Goal: Information Seeking & Learning: Learn about a topic

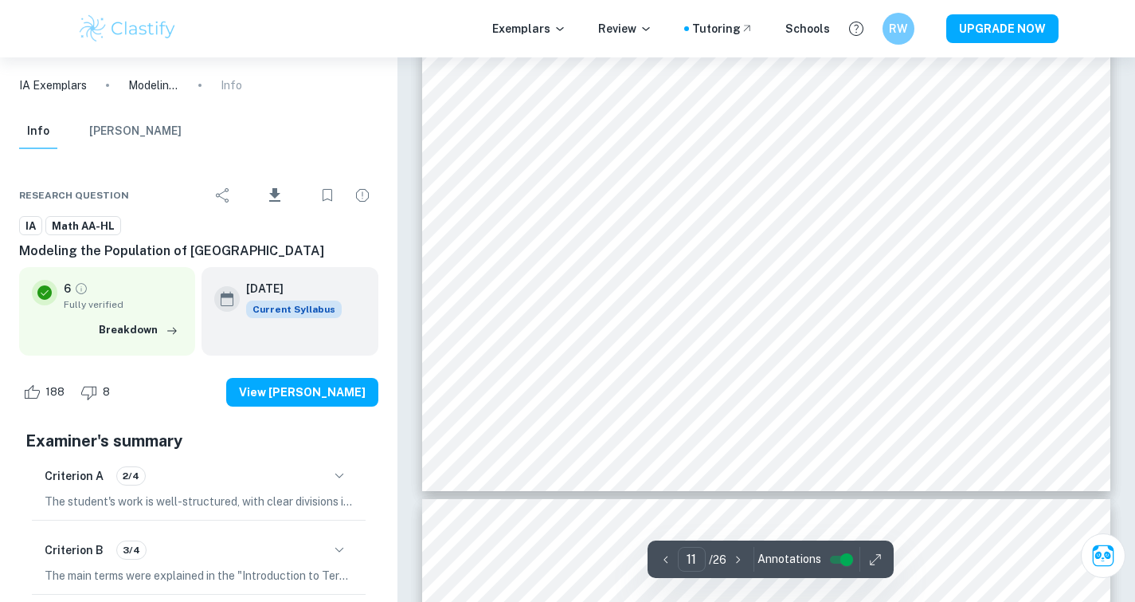
scroll to position [9796, 0]
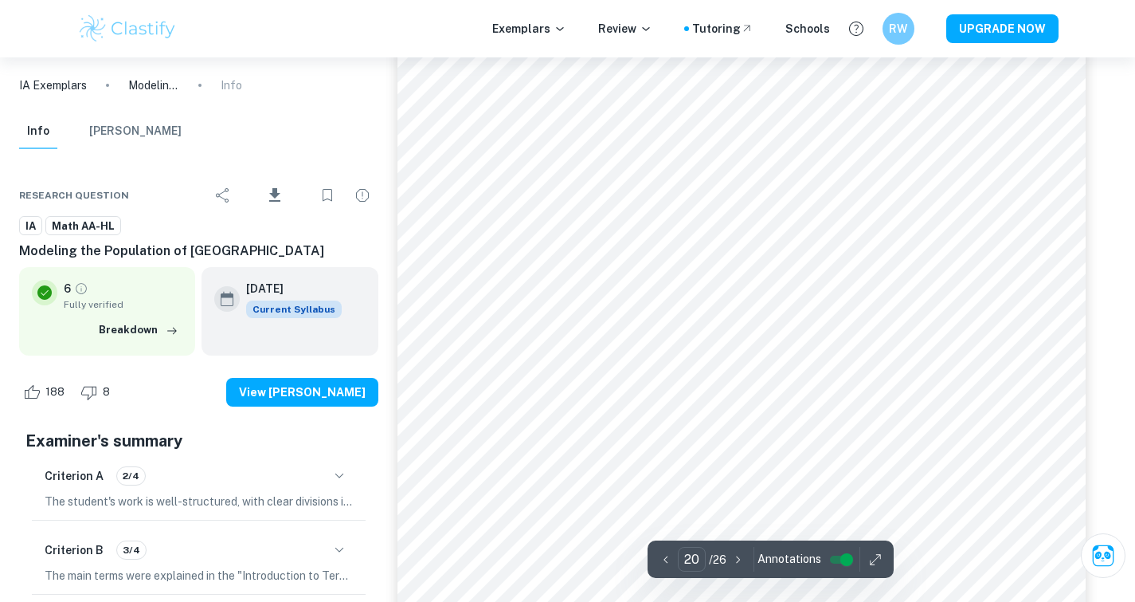
type input "21"
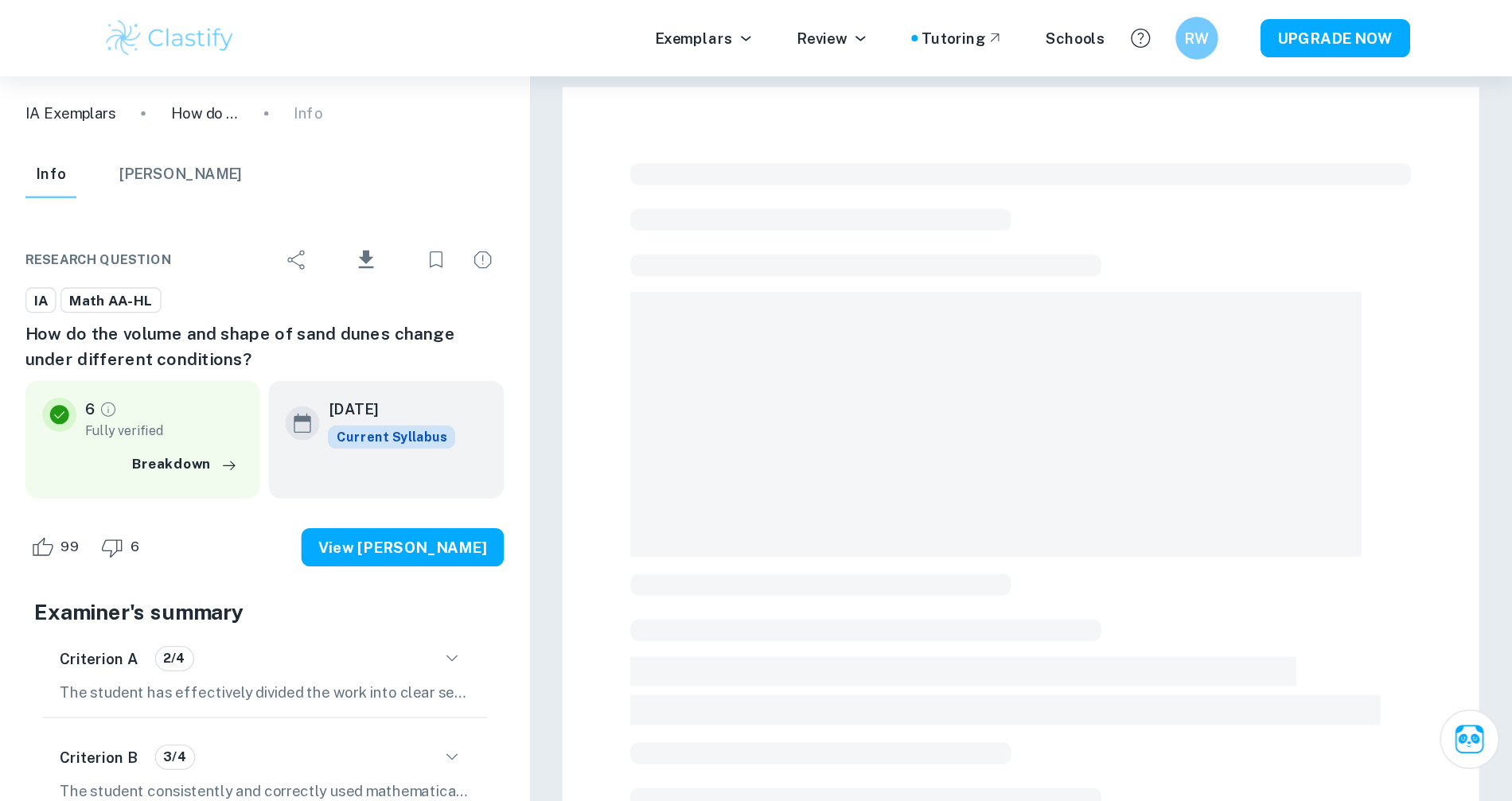
scroll to position [57, 0]
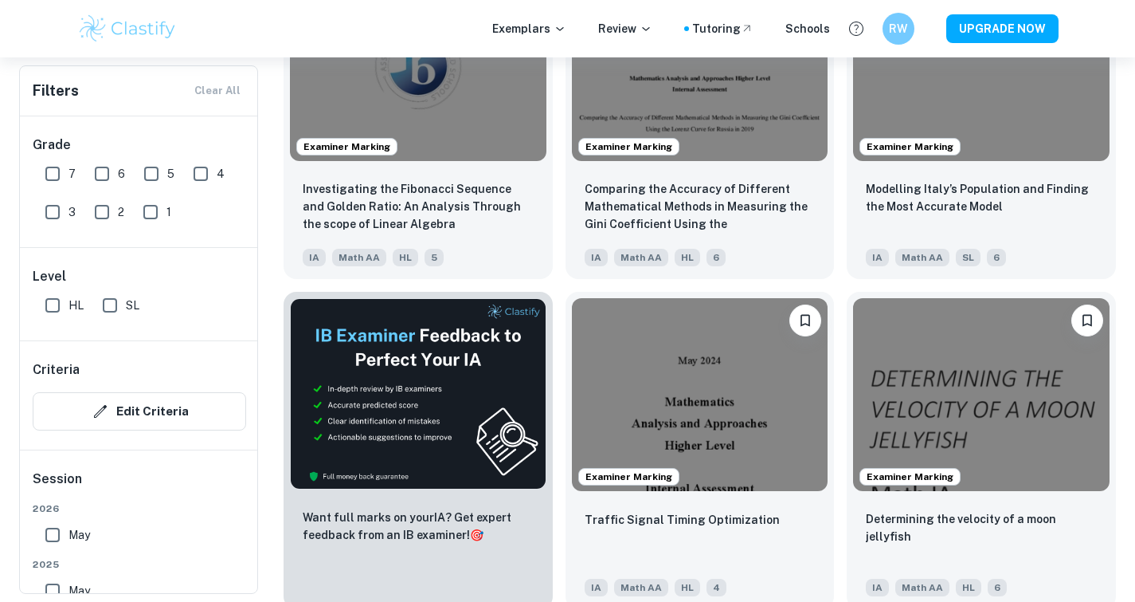
scroll to position [2249, 0]
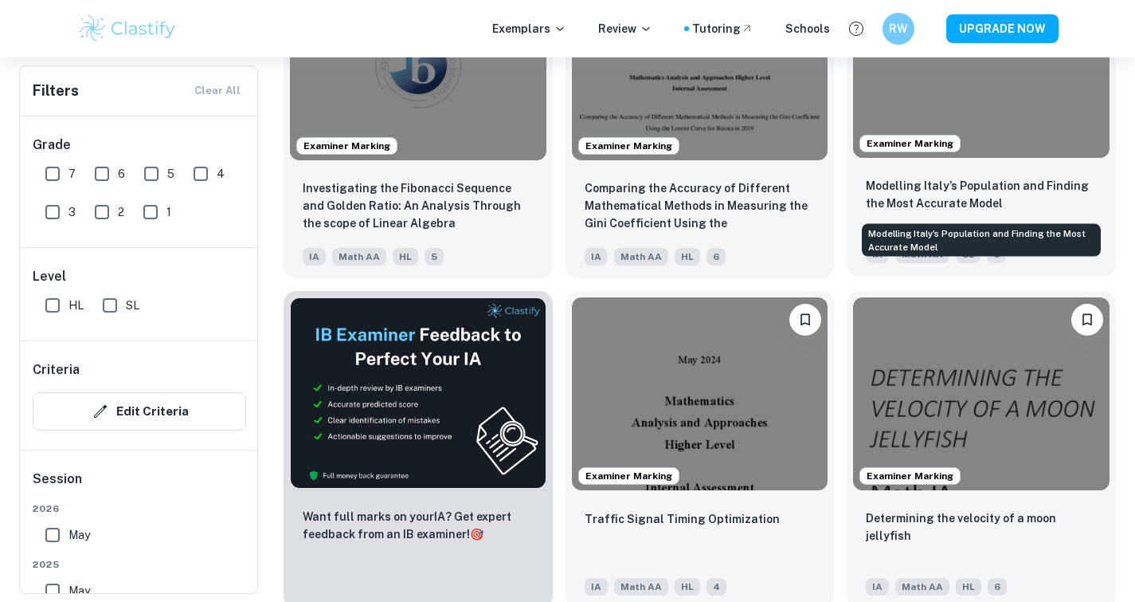
click at [994, 186] on p "Modelling Italy’s Population and Finding the Most Accurate Model" at bounding box center [981, 194] width 231 height 35
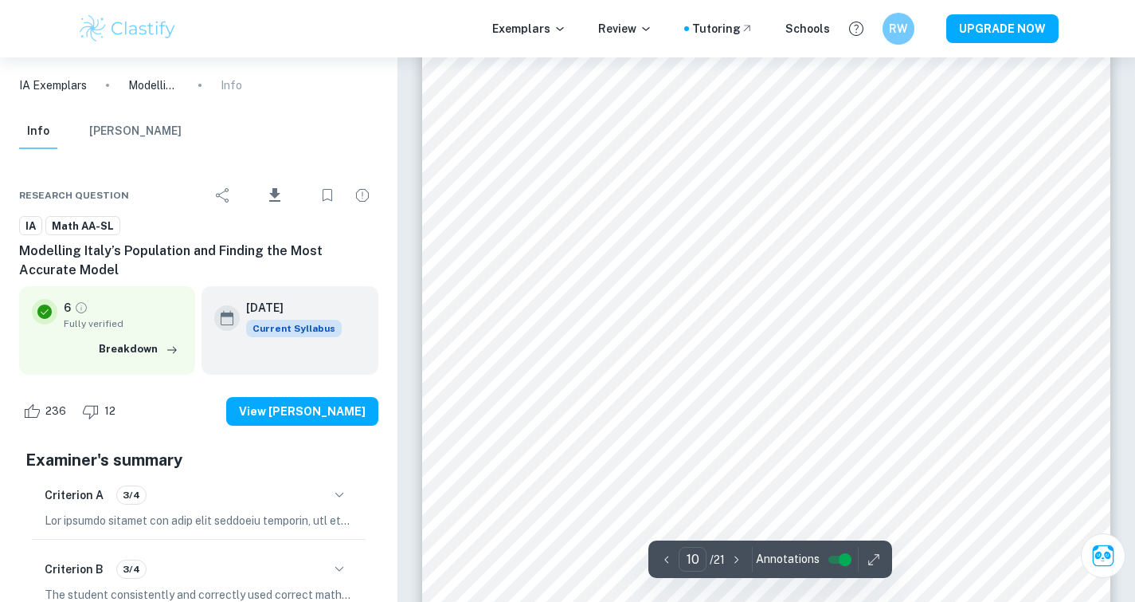
scroll to position [9228, 0]
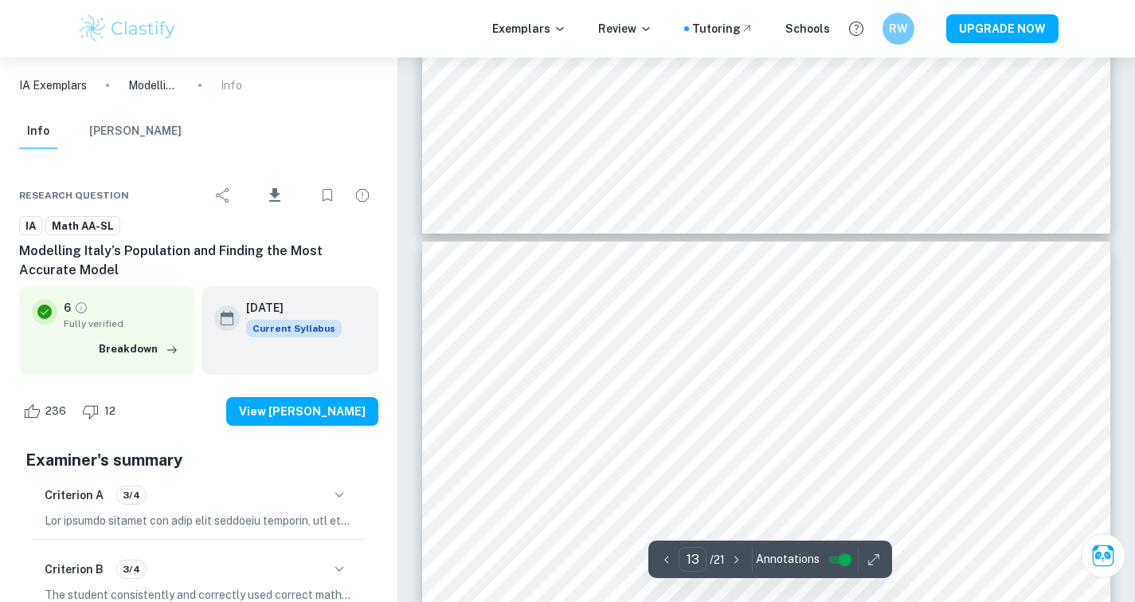
type input "14"
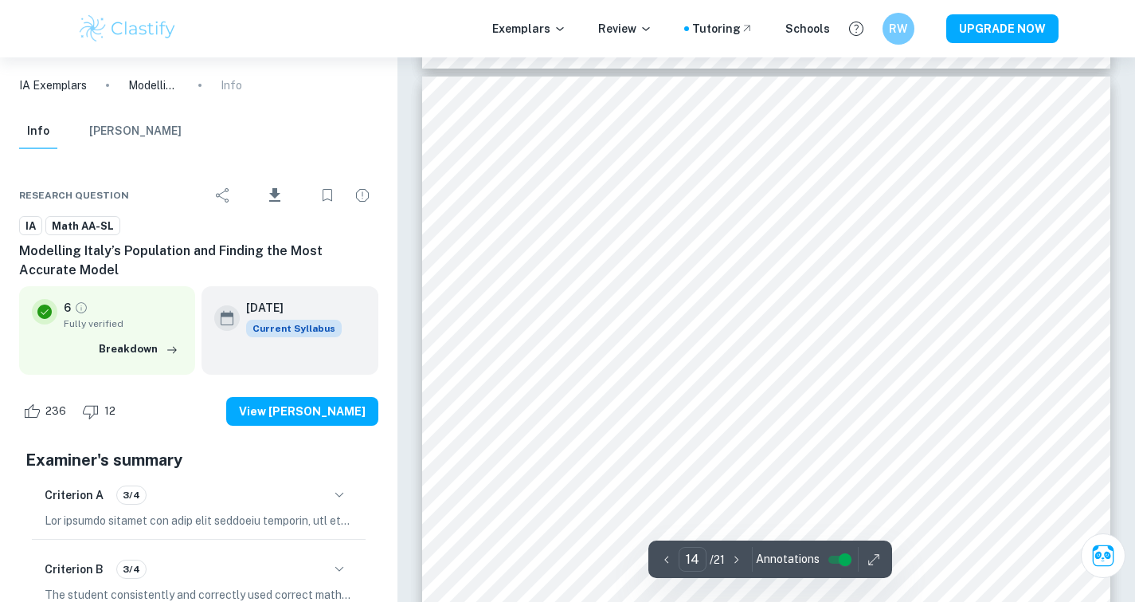
scroll to position [13091, 0]
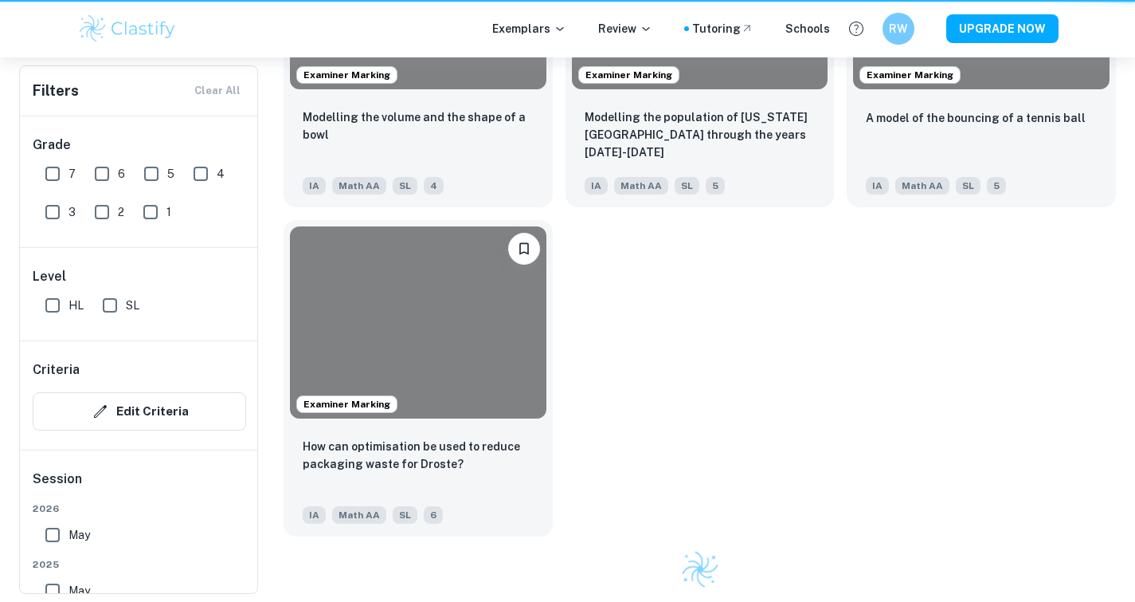
scroll to position [2249, 0]
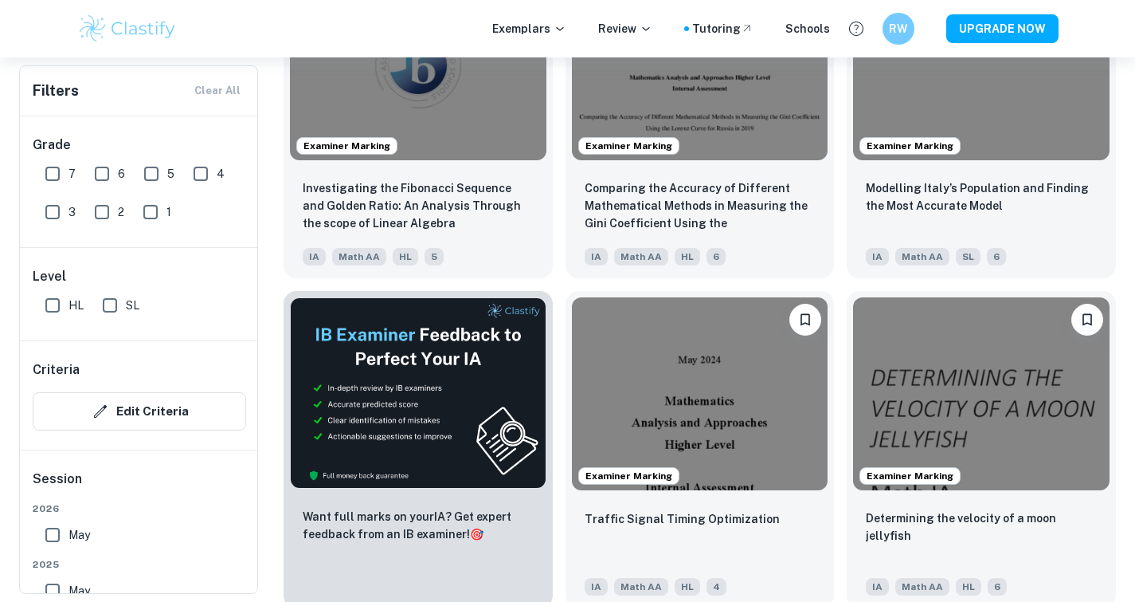
click at [59, 308] on input "HL" at bounding box center [53, 305] width 32 height 32
checkbox input "true"
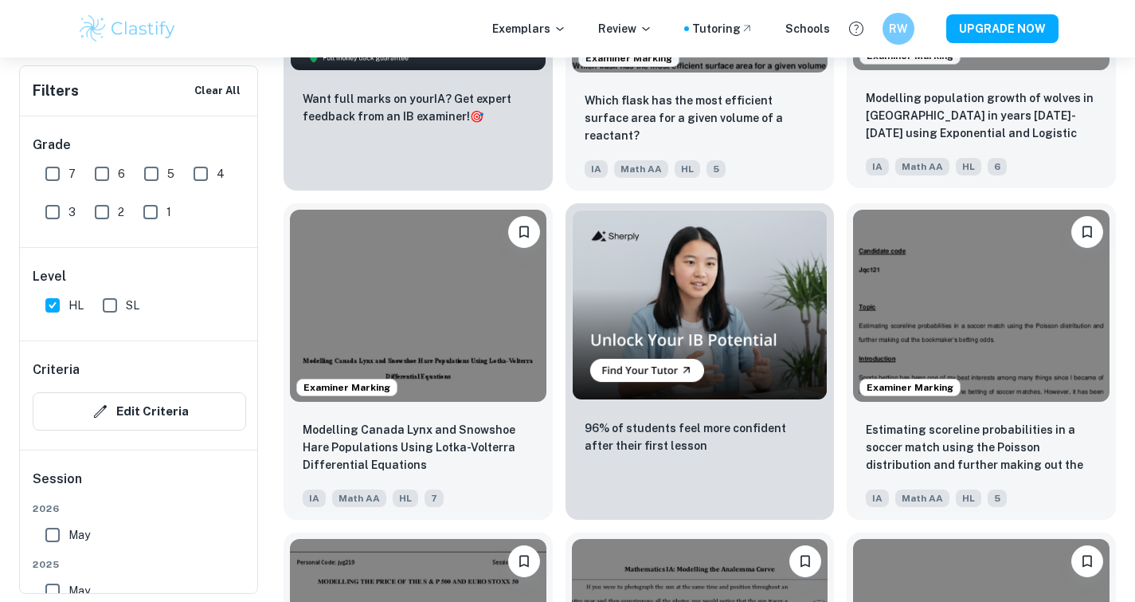
scroll to position [2696, 0]
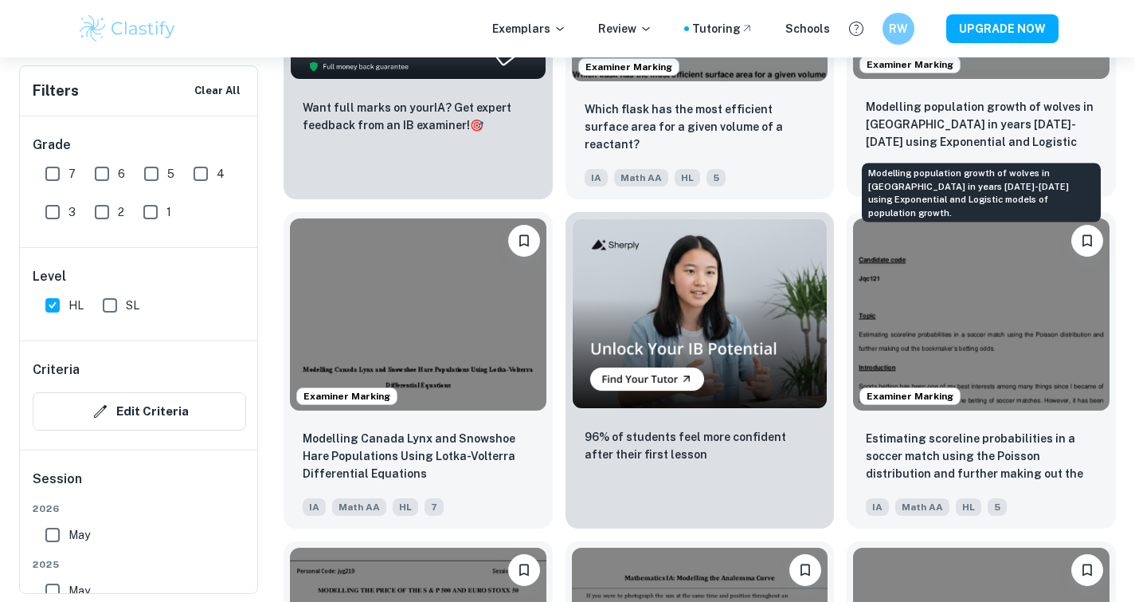
click at [939, 100] on p "Modelling population growth of wolves in Poland in years 2001-2020 using Expone…" at bounding box center [981, 125] width 231 height 54
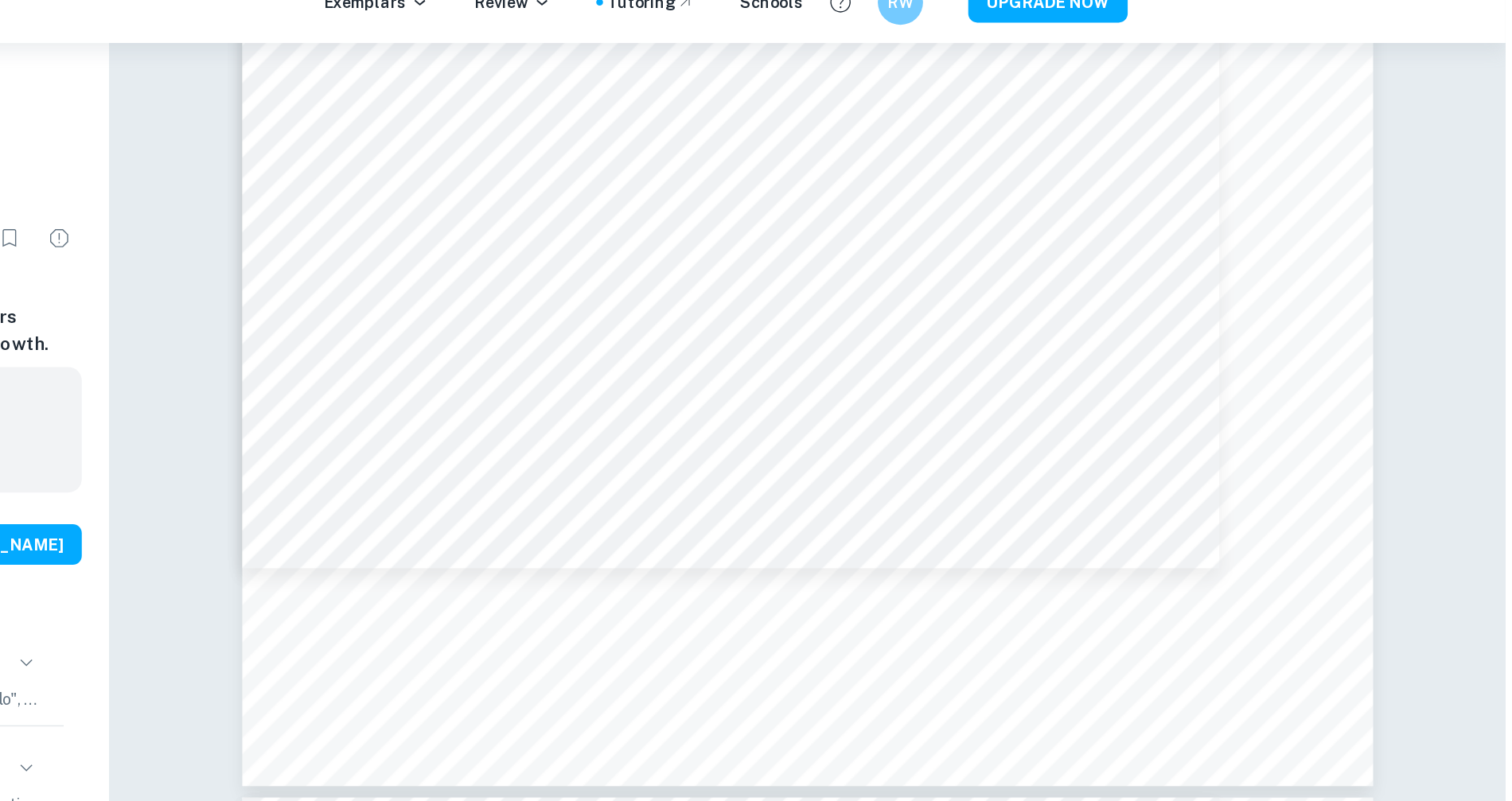
scroll to position [5376, 0]
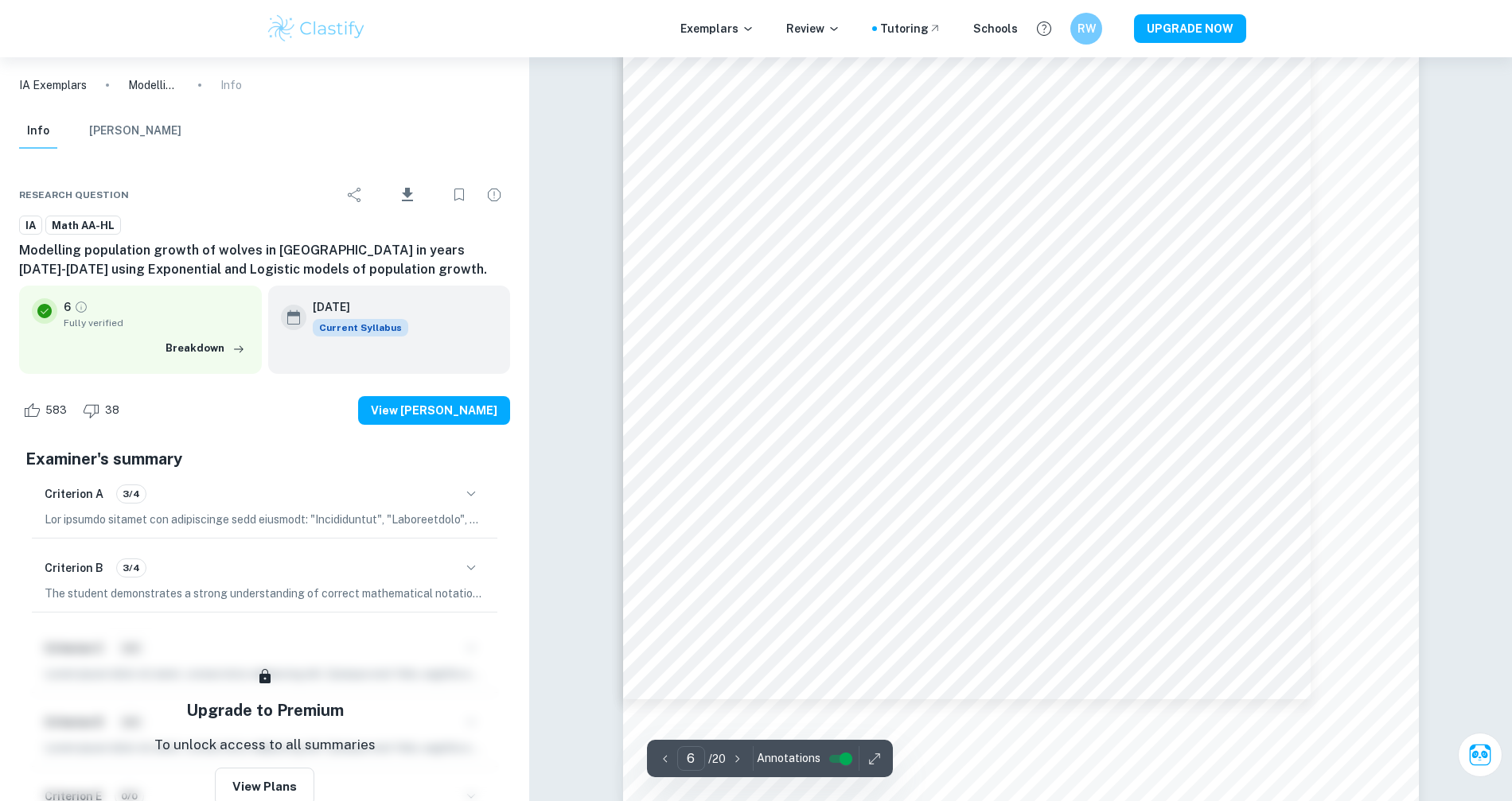
type input "7"
